Goal: Task Accomplishment & Management: Use online tool/utility

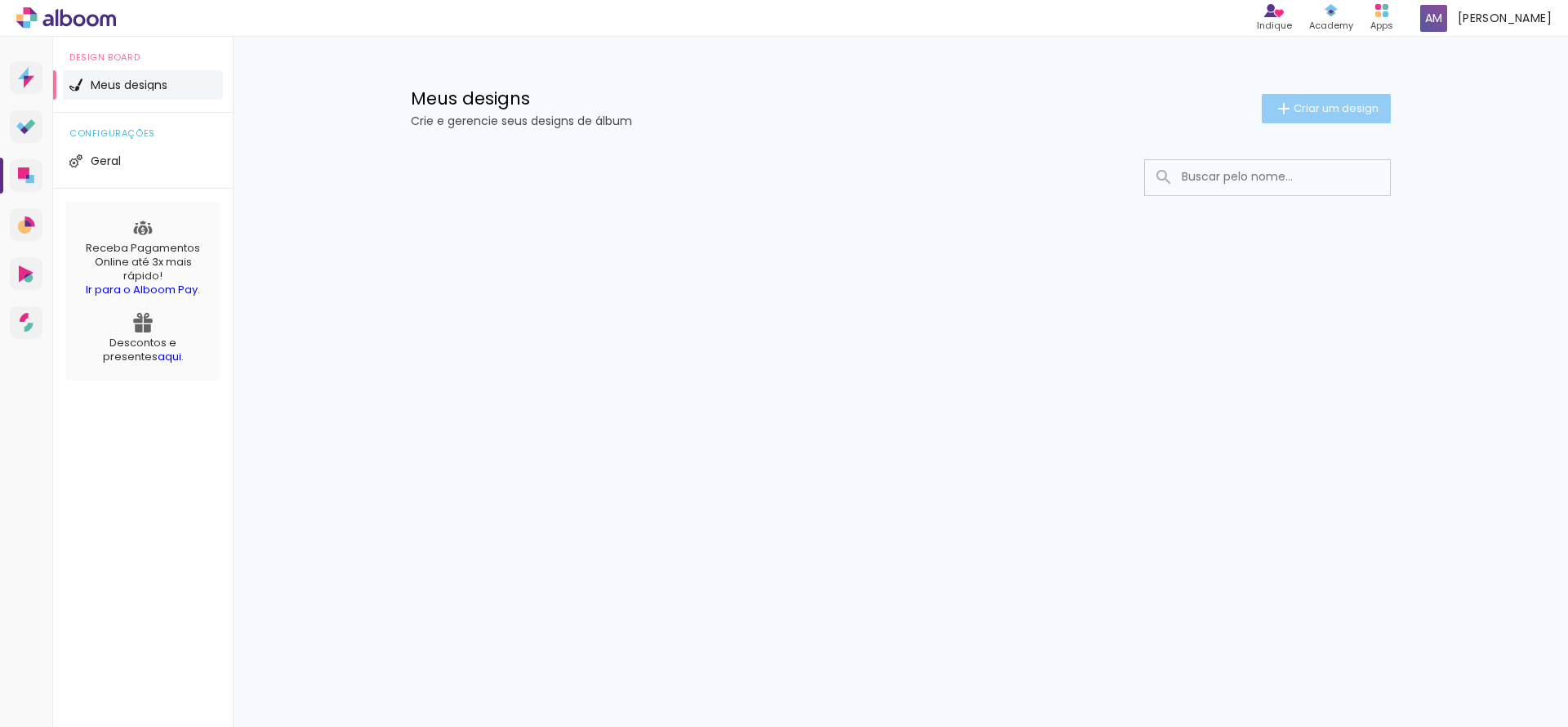
click at [1294, 111] on span "Criar um design" at bounding box center [1336, 108] width 85 height 10
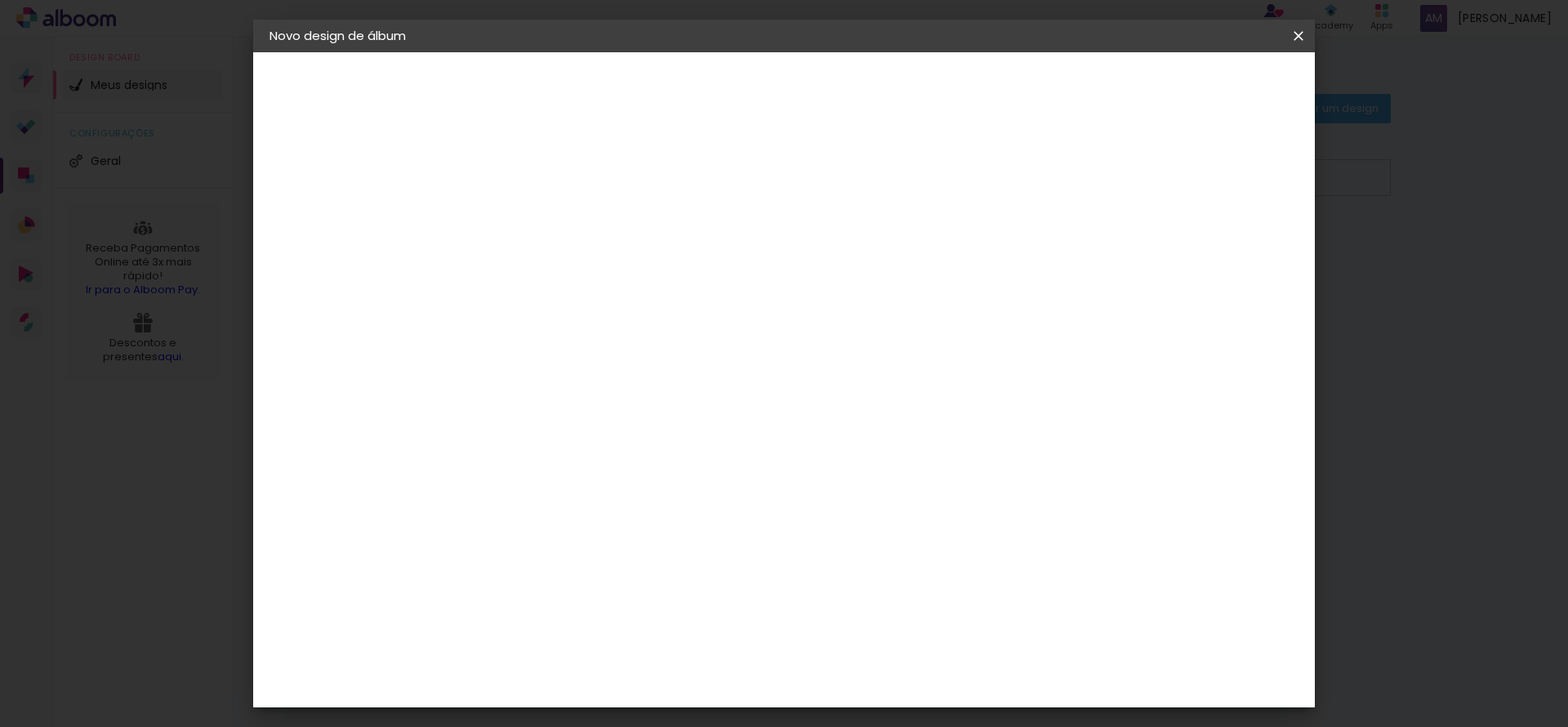
click at [537, 225] on input at bounding box center [537, 219] width 0 height 25
type input "40 ANOS DAIANE"
type paper-input "40 ANOS DAIANE"
click at [0, 0] on slot "Avançar" at bounding box center [0, 0] width 0 height 0
click at [661, 307] on input at bounding box center [578, 311] width 165 height 21
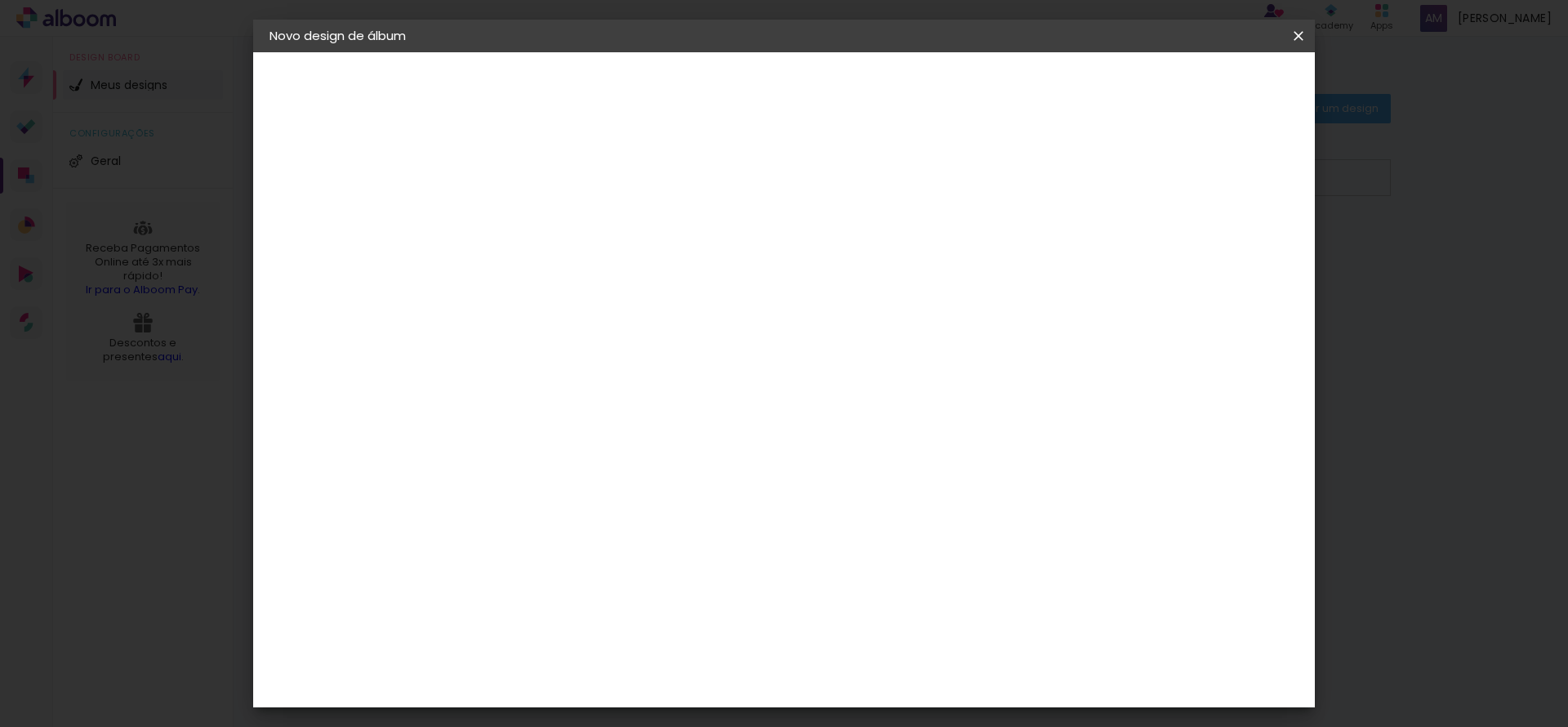
type input "G"
type paper-input "G"
click at [560, 667] on div "Go image" at bounding box center [546, 680] width 40 height 26
click at [0, 0] on slot "Tamanho Livre" at bounding box center [0, 0] width 0 height 0
click at [563, 667] on div "Go image" at bounding box center [546, 680] width 40 height 26
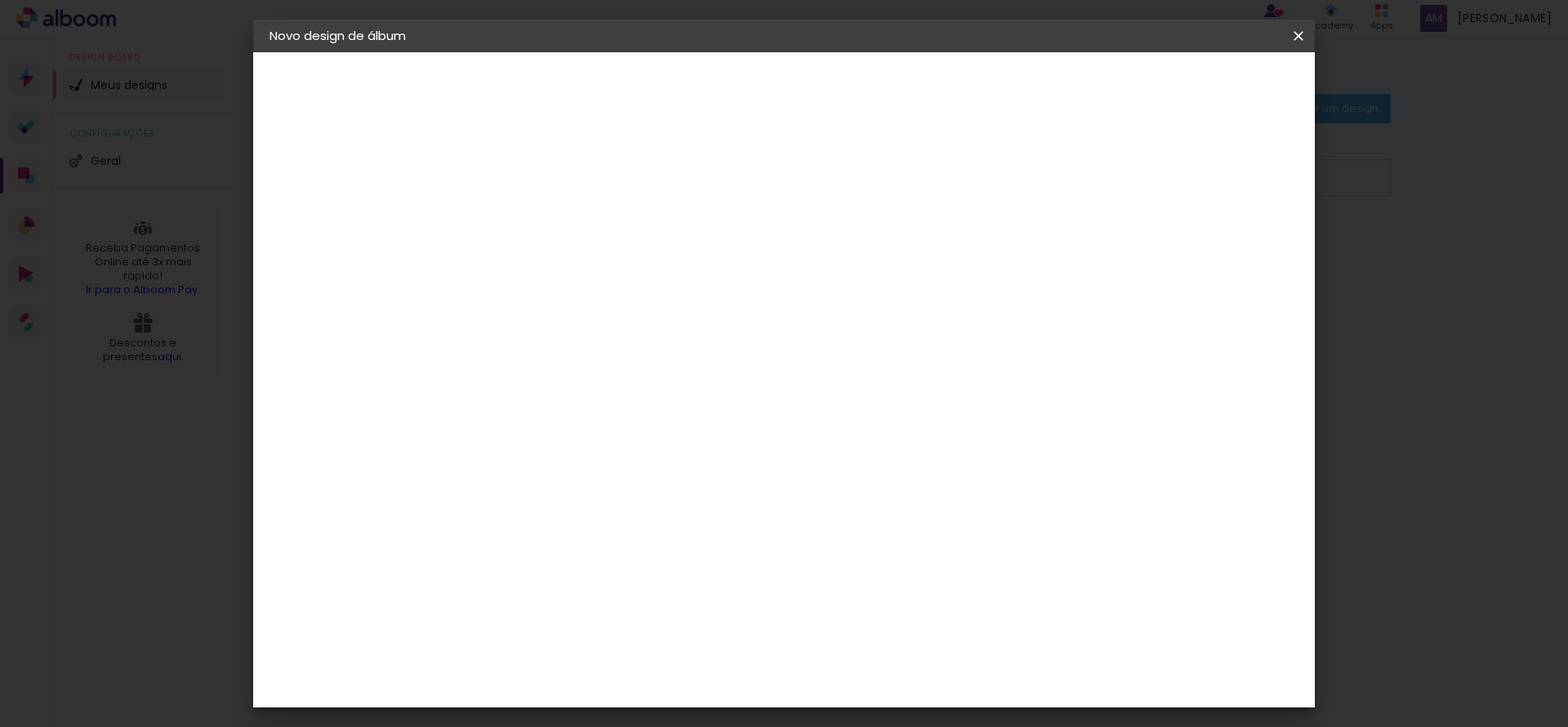
click at [0, 0] on slot "Avançar" at bounding box center [0, 0] width 0 height 0
click at [620, 274] on iron-icon at bounding box center [609, 284] width 20 height 20
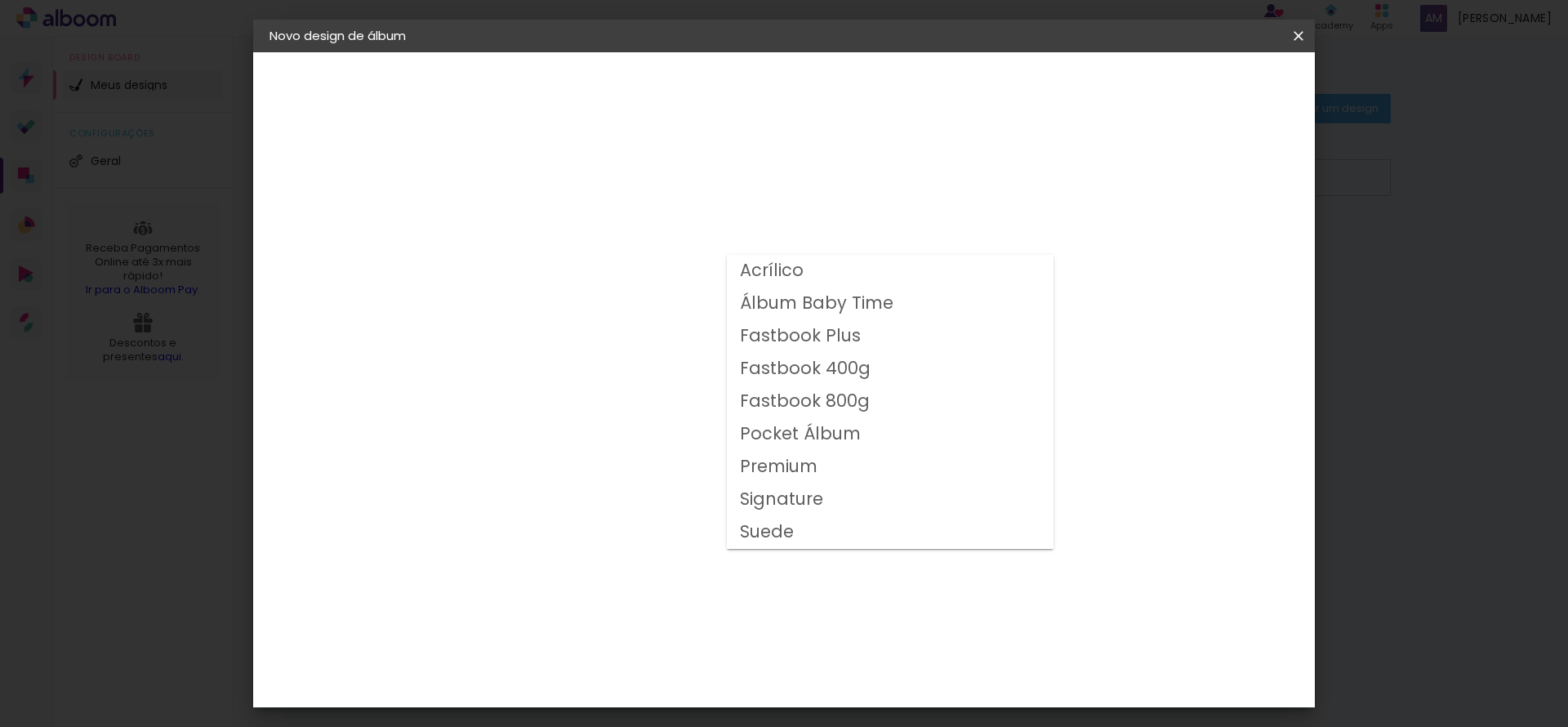
click at [0, 0] on slot "Suede" at bounding box center [0, 0] width 0 height 0
type input "Suede"
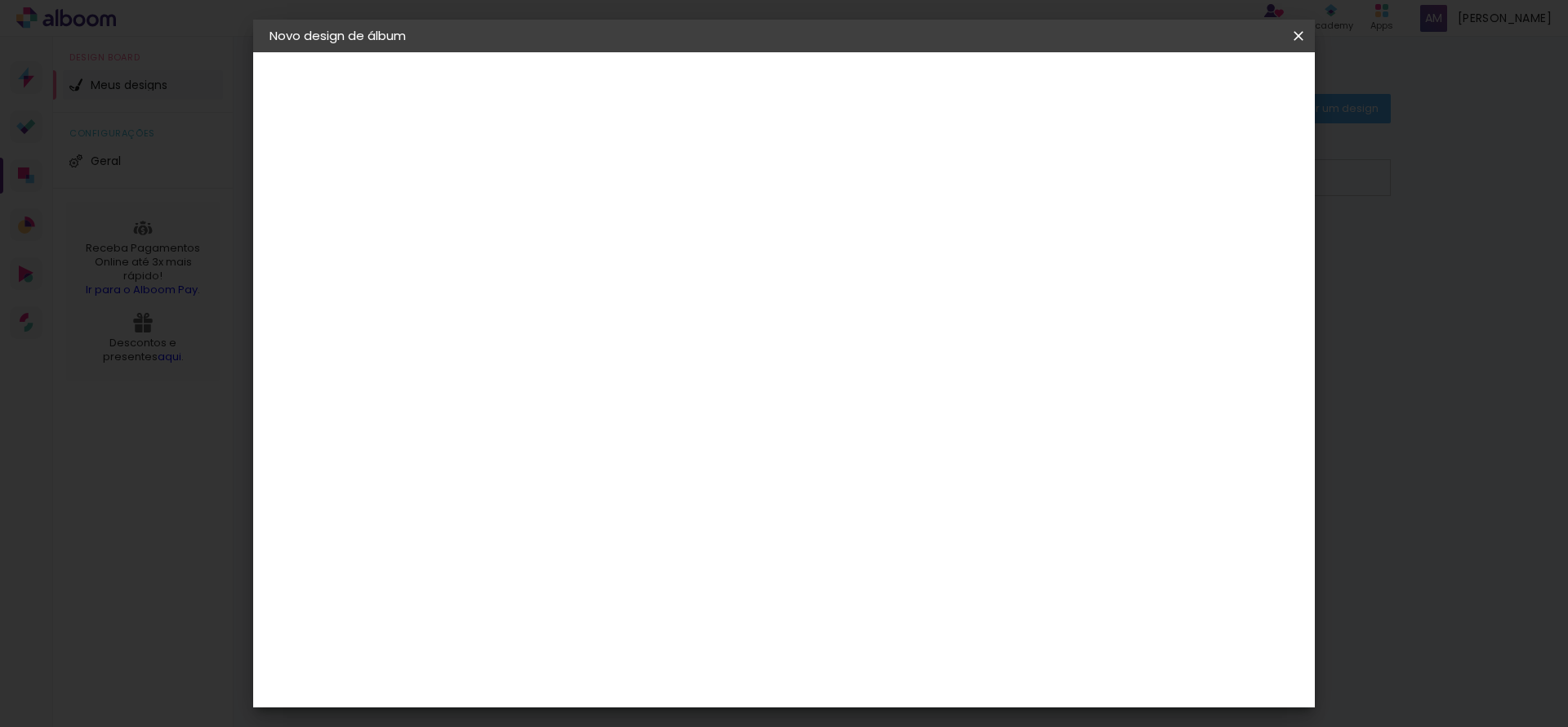
click at [647, 475] on span "40 × 30" at bounding box center [609, 497] width 76 height 43
click at [0, 0] on slot "Avançar" at bounding box center [0, 0] width 0 height 0
click at [1104, 173] on div at bounding box center [1096, 176] width 15 height 15
type paper-checkbox "on"
click at [1213, 97] on paper-button "Iniciar design" at bounding box center [1159, 86] width 107 height 28
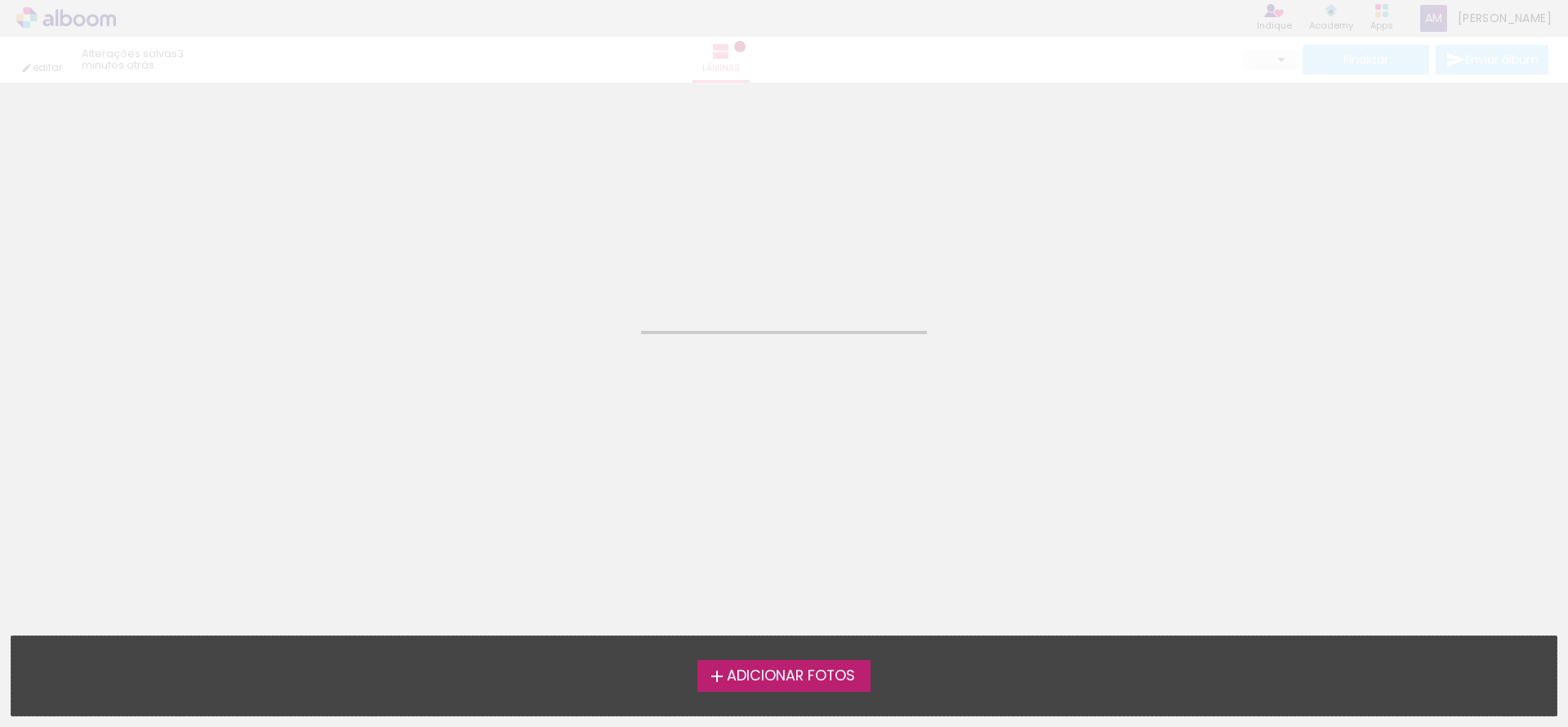
click at [787, 663] on label "Adicionar Fotos" at bounding box center [784, 676] width 174 height 31
click at [0, 0] on input "file" at bounding box center [0, 0] width 0 height 0
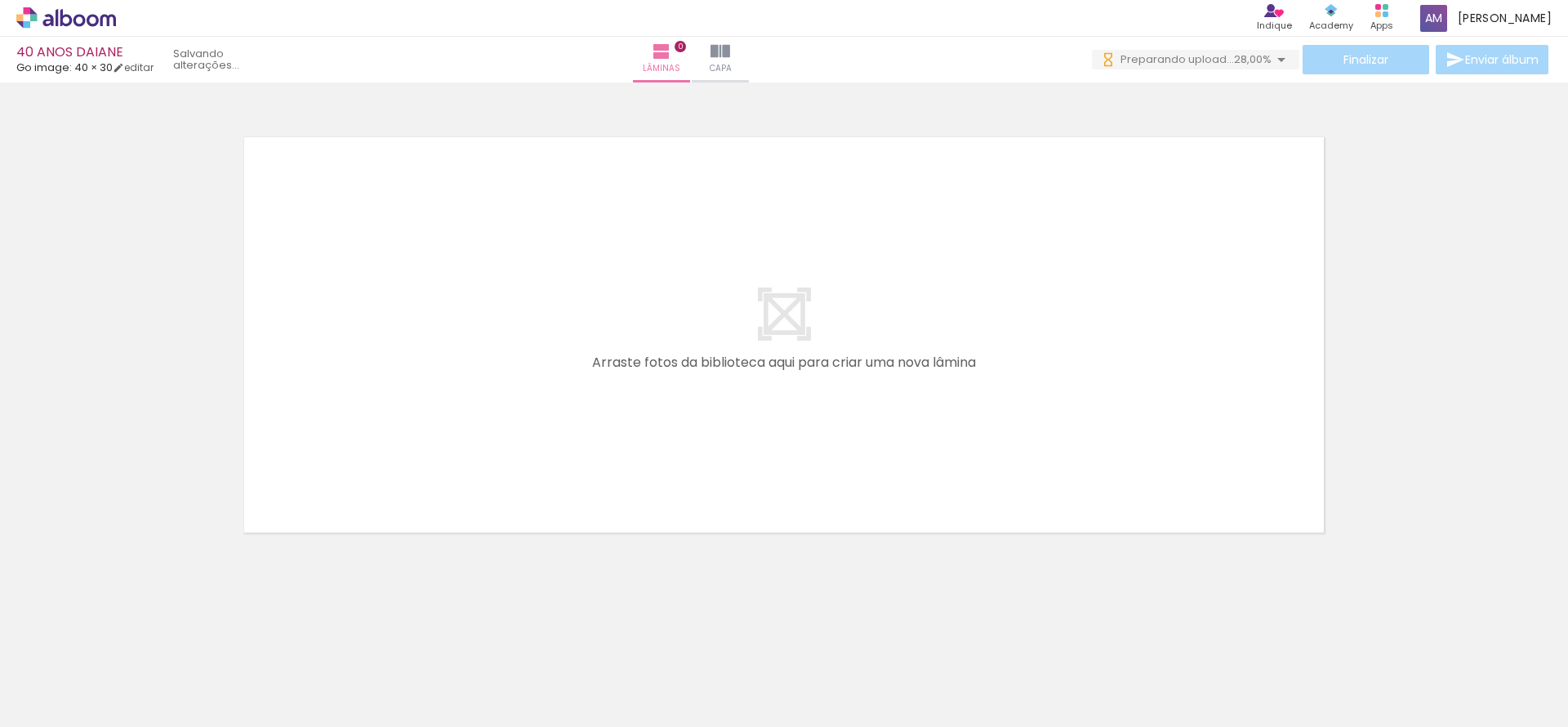
click at [1276, 59] on iron-icon at bounding box center [1281, 60] width 20 height 20
click at [1265, 87] on iron-icon at bounding box center [1262, 89] width 16 height 16
